Goal: Task Accomplishment & Management: Use online tool/utility

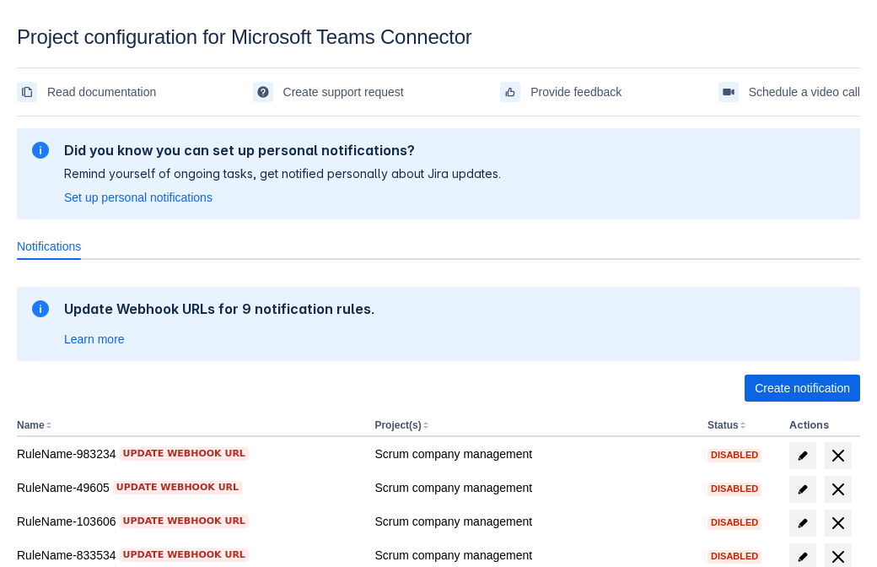
click at [802, 388] on span "Create notification" at bounding box center [802, 388] width 95 height 27
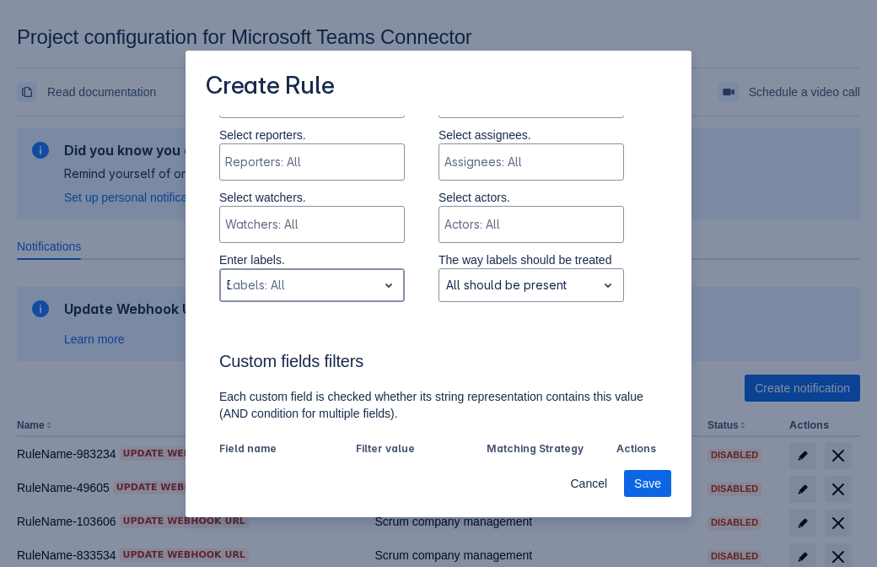
type input "579817_label"
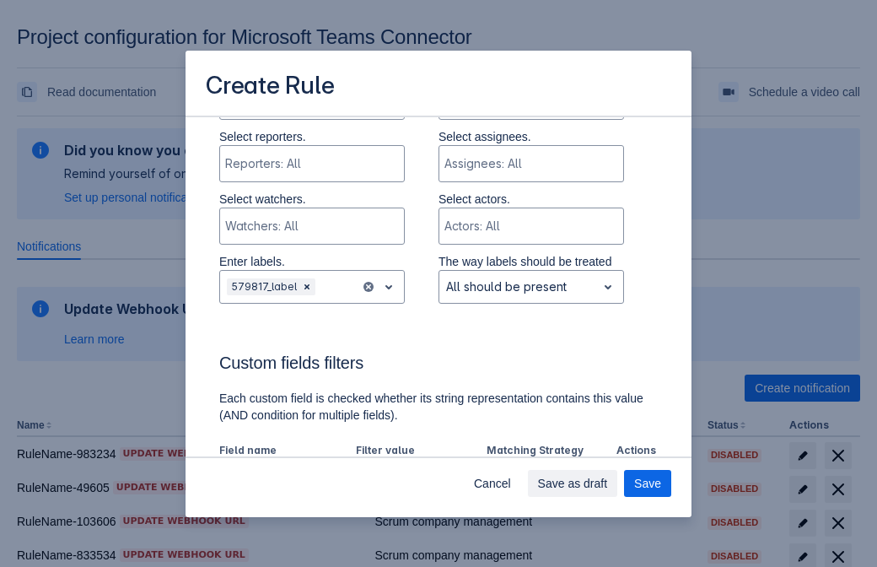
scroll to position [1045, 0]
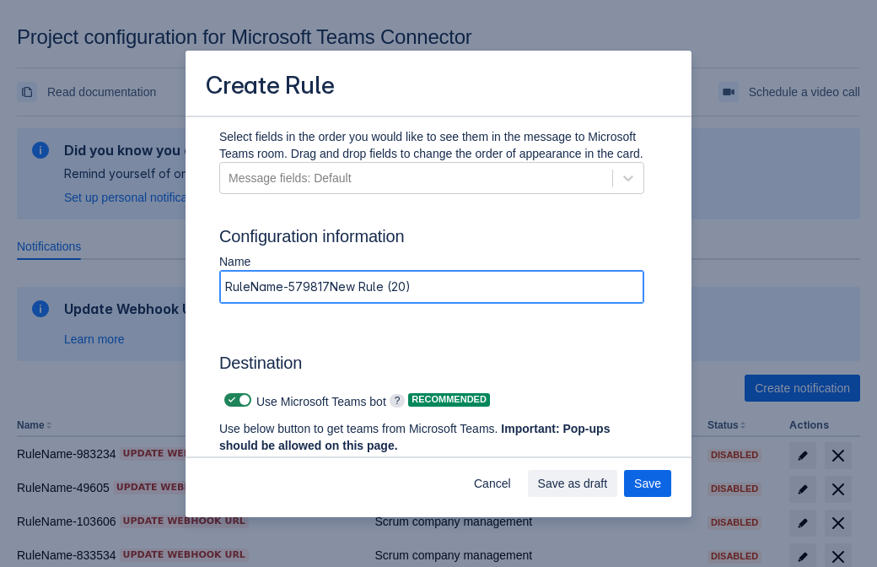
type input "RuleName-579817New Rule (20)"
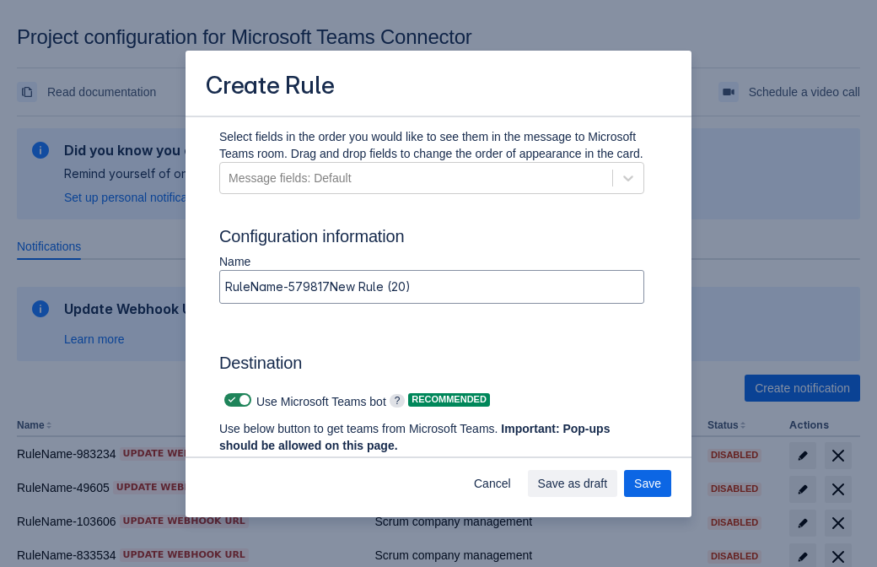
click at [229, 400] on span at bounding box center [231, 399] width 13 height 13
click at [229, 400] on input "checkbox" at bounding box center [229, 400] width 11 height 11
checkbox input "false"
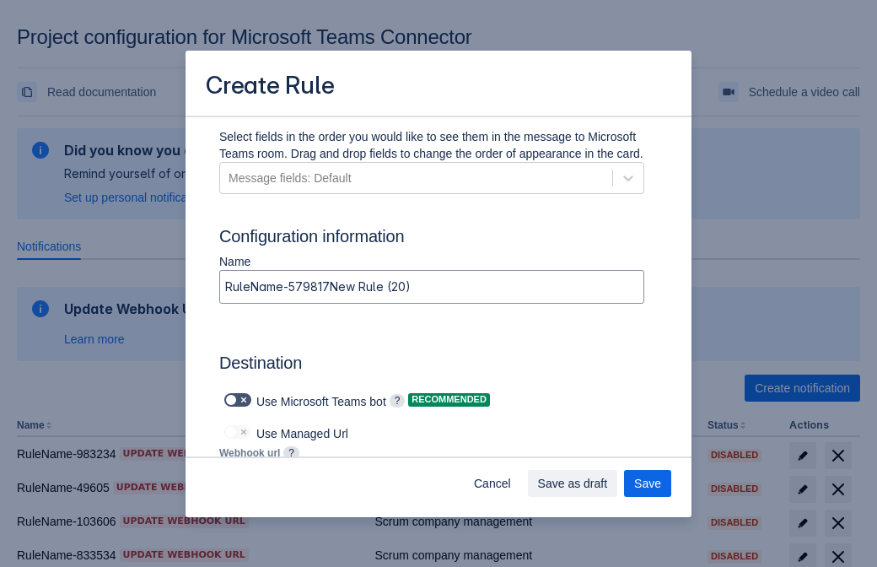
type input "[URL][DOMAIN_NAME][DATE]"
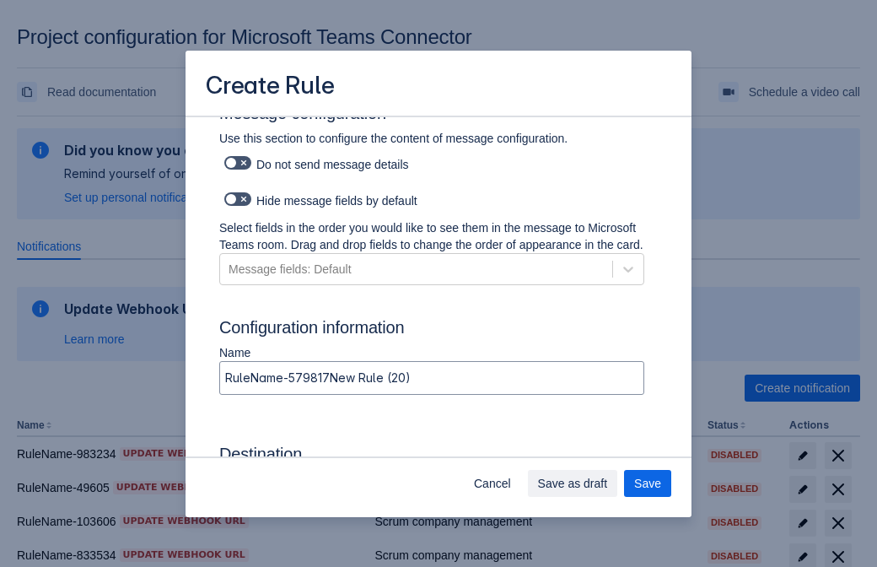
click at [608, 483] on span "Save as draft" at bounding box center [573, 483] width 70 height 27
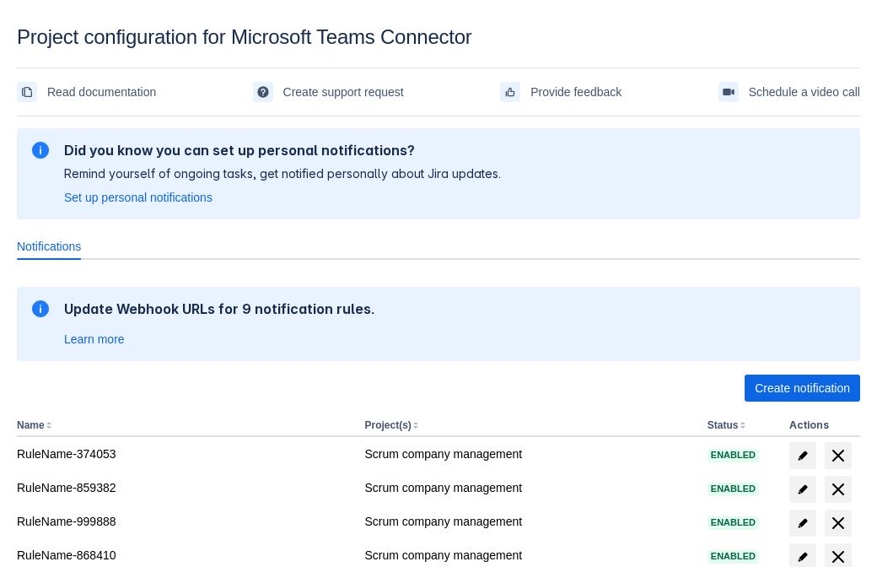
scroll to position [331, 0]
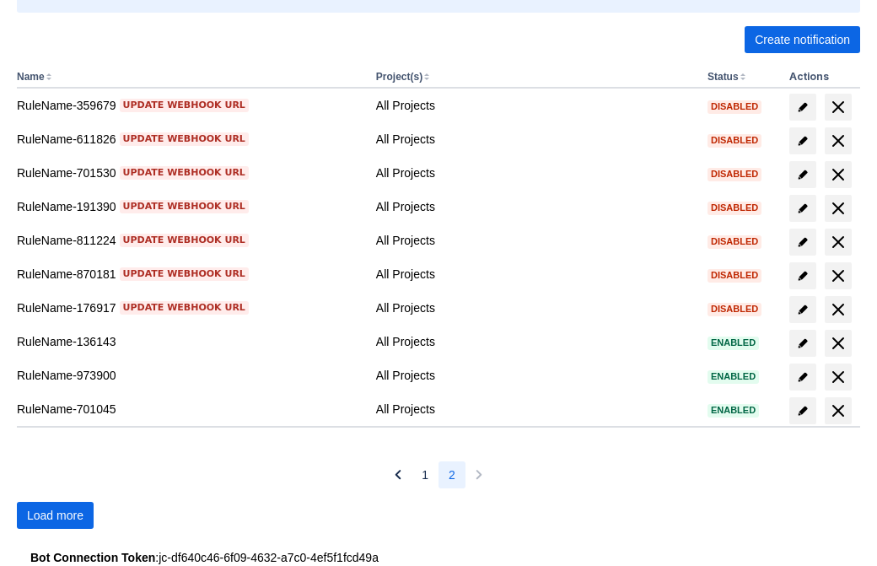
click at [55, 515] on span "Load more" at bounding box center [55, 515] width 57 height 27
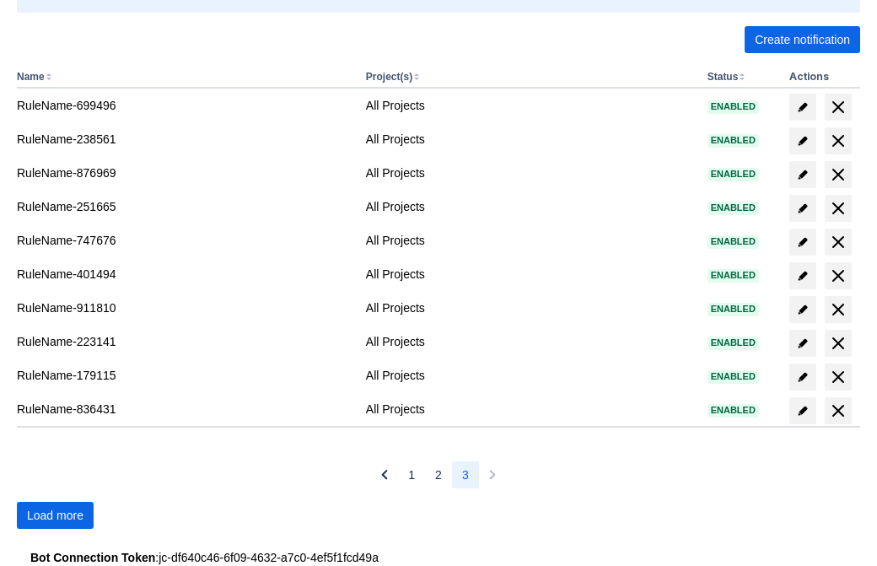
click at [55, 515] on span "Load more" at bounding box center [55, 515] width 57 height 27
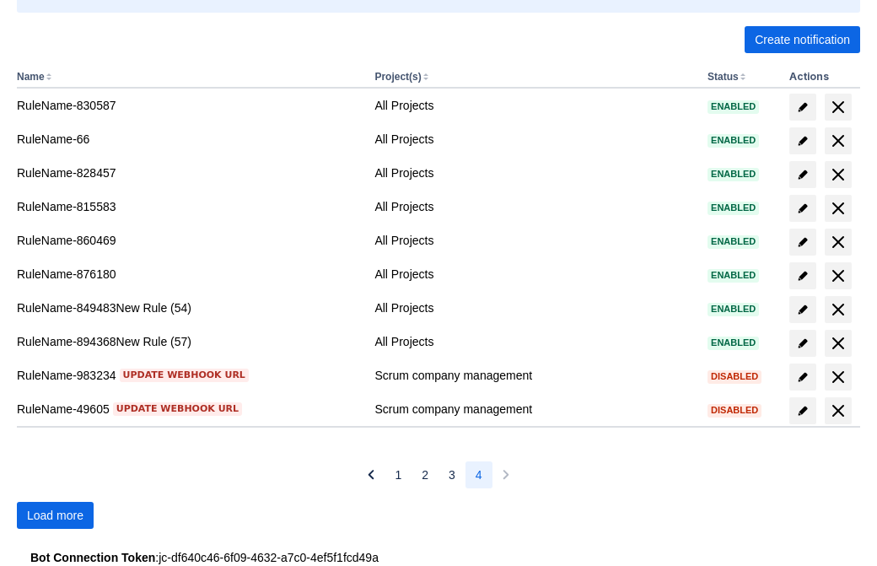
click at [55, 515] on span "Load more" at bounding box center [55, 515] width 57 height 27
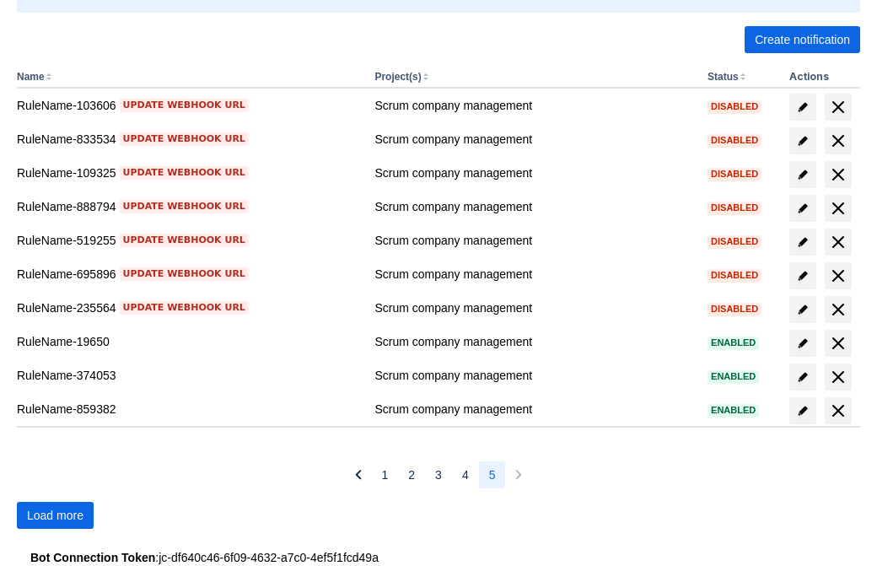
click at [55, 515] on span "Load more" at bounding box center [55, 515] width 57 height 27
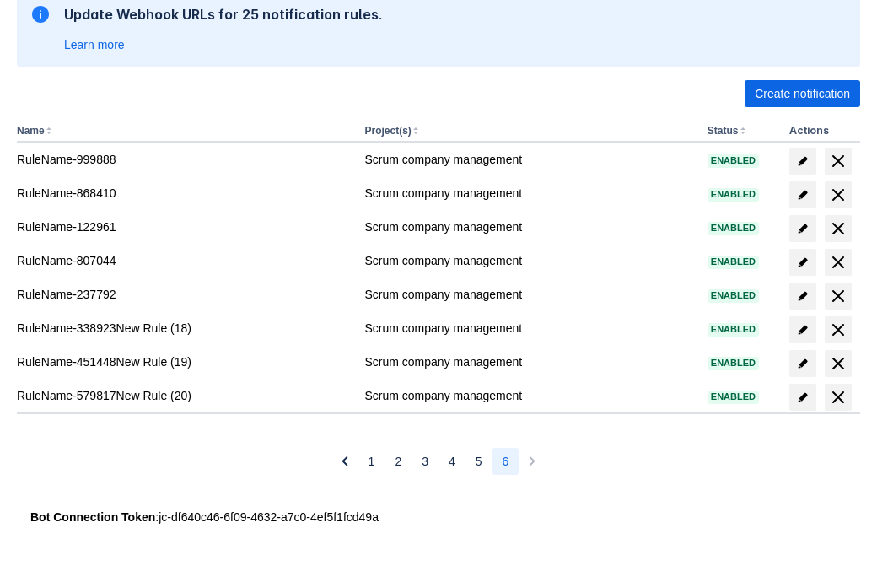
click at [838, 397] on span "delete" at bounding box center [838, 397] width 20 height 20
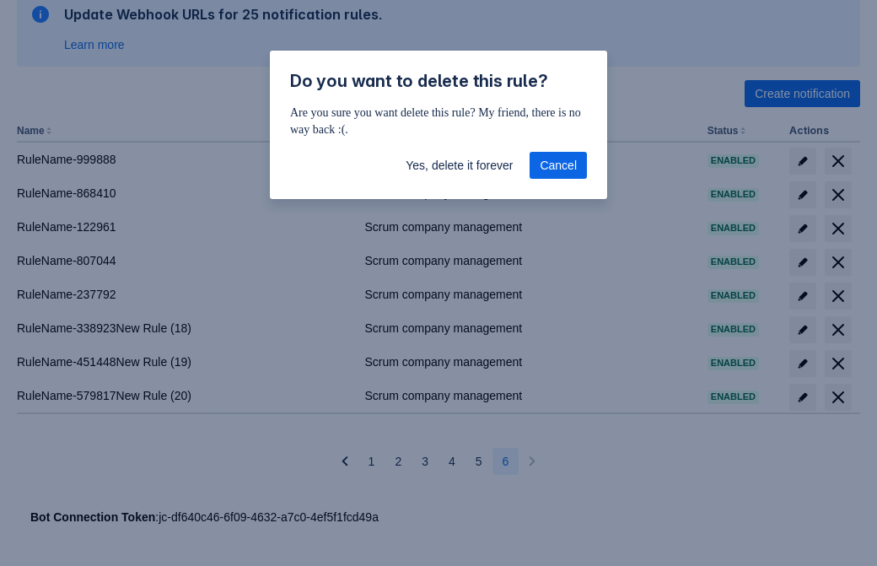
click at [459, 165] on span "Yes, delete it forever" at bounding box center [459, 165] width 107 height 27
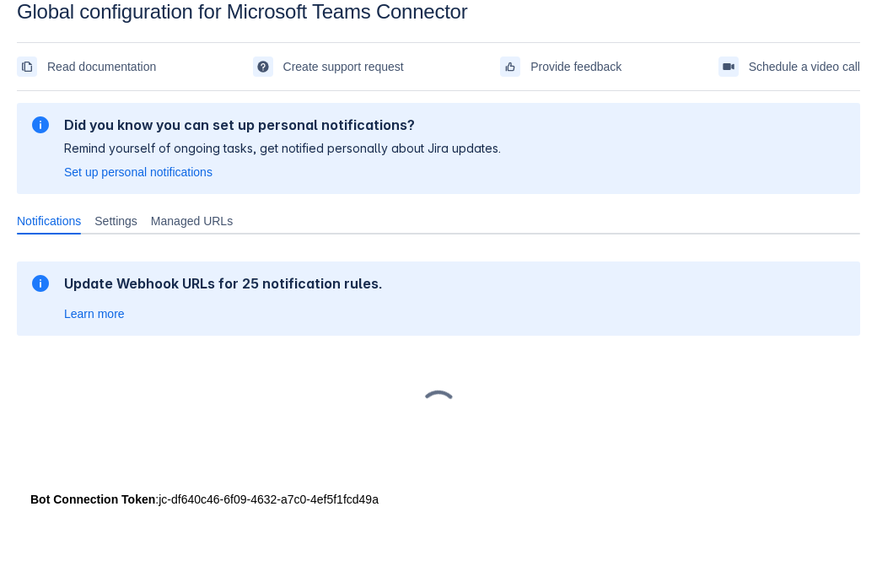
scroll to position [25, 0]
